Goal: Find specific page/section: Find specific page/section

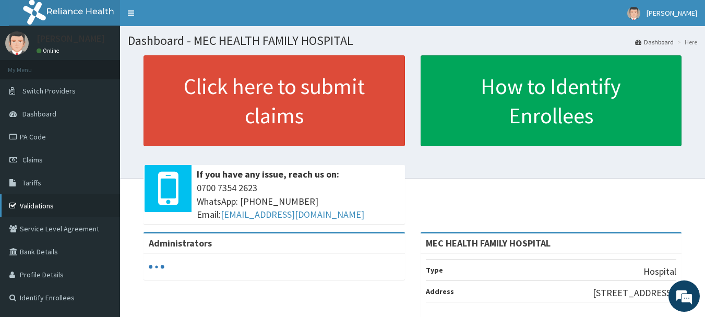
click at [44, 205] on link "Validations" at bounding box center [60, 205] width 120 height 23
